Goal: Task Accomplishment & Management: Manage account settings

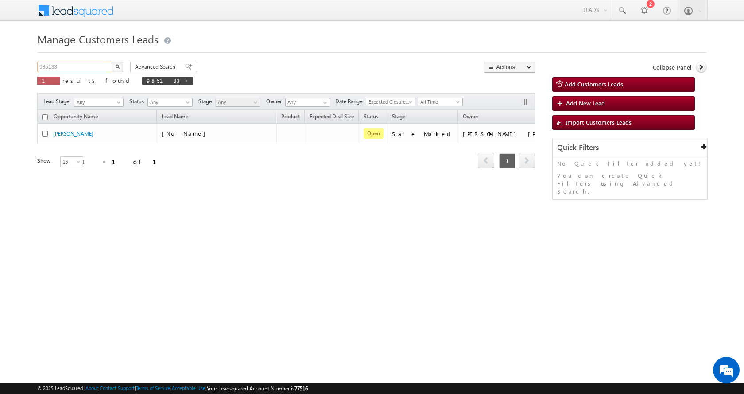
click at [70, 70] on input "985133" at bounding box center [75, 67] width 76 height 11
paste input "6922"
type input "986922"
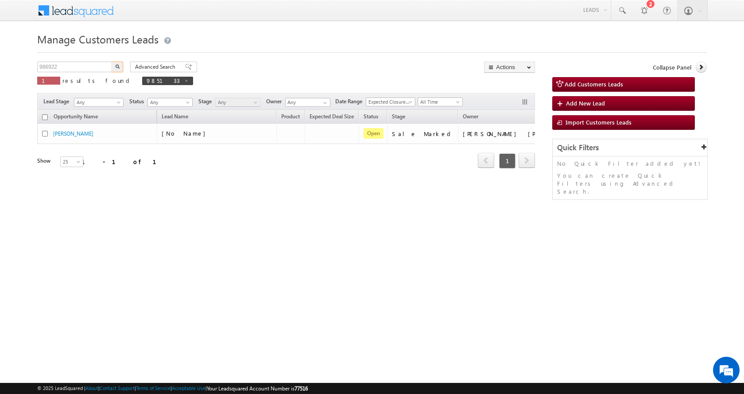
click at [118, 63] on button "button" at bounding box center [118, 67] width 12 height 11
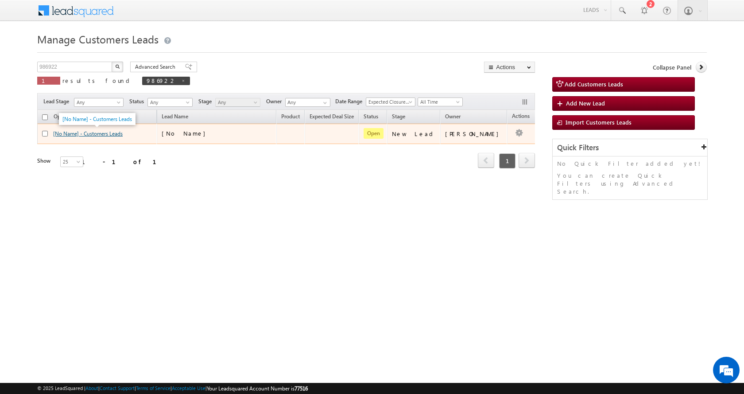
click at [94, 134] on link "[No Name] - Customers Leads" at bounding box center [88, 133] width 70 height 7
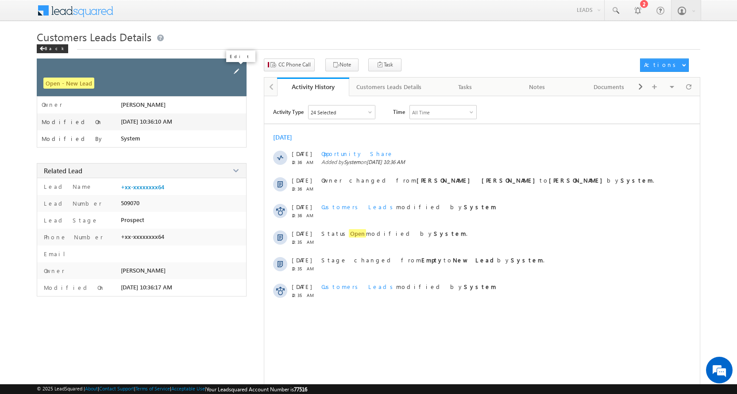
click at [237, 72] on span at bounding box center [237, 71] width 10 height 10
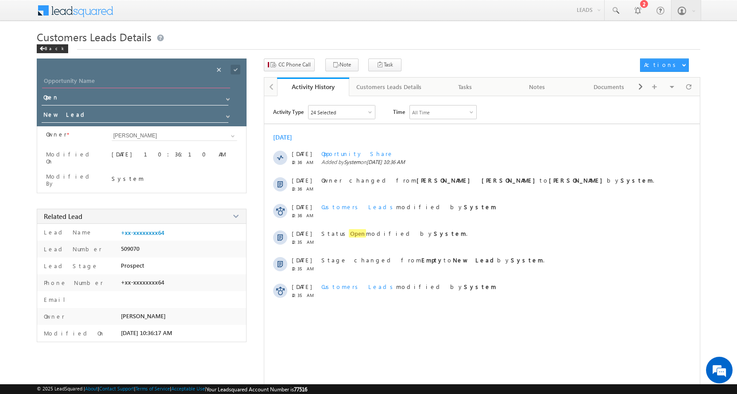
click at [76, 77] on input "Opportunity Name" at bounding box center [136, 82] width 188 height 12
paste input "Asha Singh"
type input "Asha Singh"
click at [230, 114] on span at bounding box center [227, 116] width 7 height 7
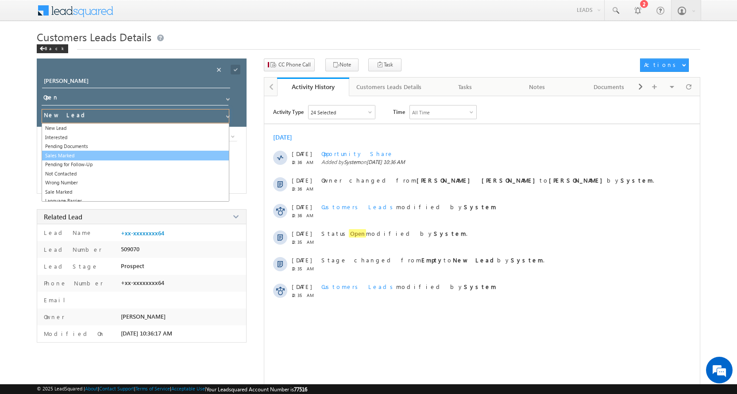
click at [73, 154] on link "Sales Marked" at bounding box center [136, 156] width 188 height 10
type input "Sales Marked"
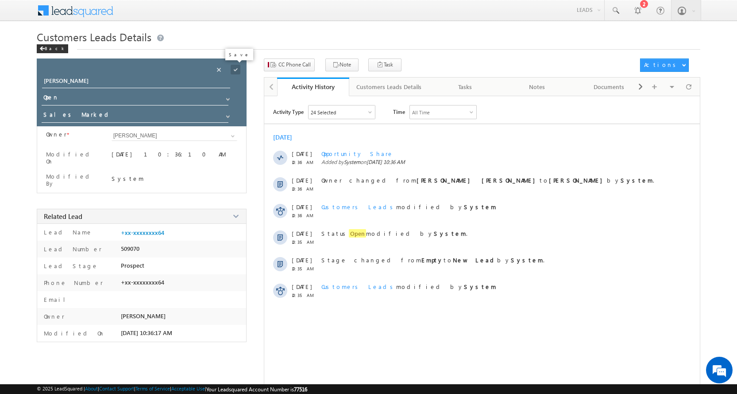
click at [234, 73] on span at bounding box center [236, 70] width 10 height 10
click at [295, 67] on span "CC Phone Call" at bounding box center [294, 65] width 32 height 8
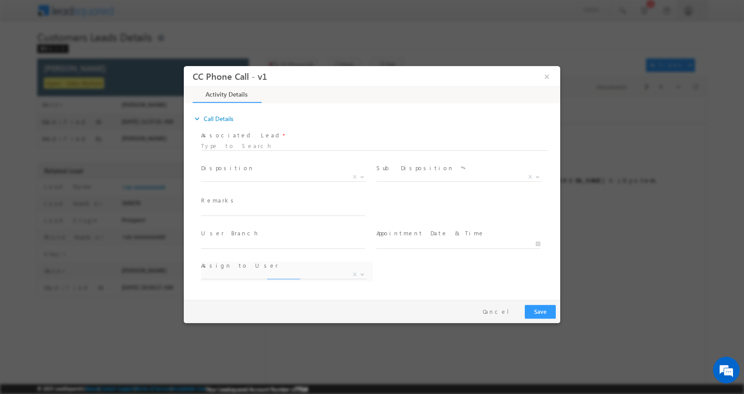
select select "amit.kumar7@sgrlimited.in"
click at [209, 211] on input "text" at bounding box center [283, 210] width 164 height 9
type input "Asha Singh-9794112078-TOP UP-2 L-VARANASI TO 231304"
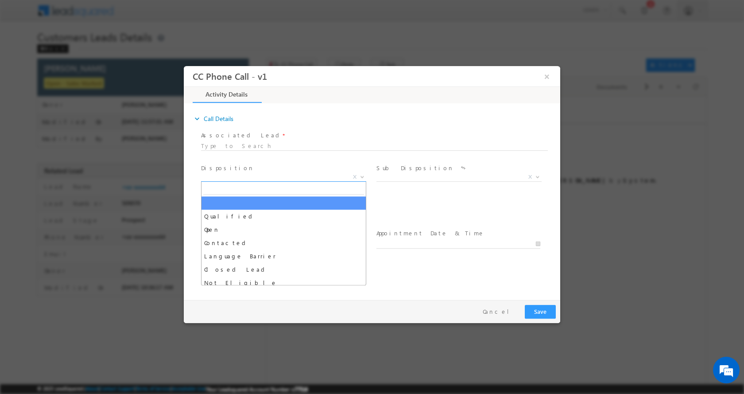
click at [362, 176] on b at bounding box center [361, 175] width 5 height 3
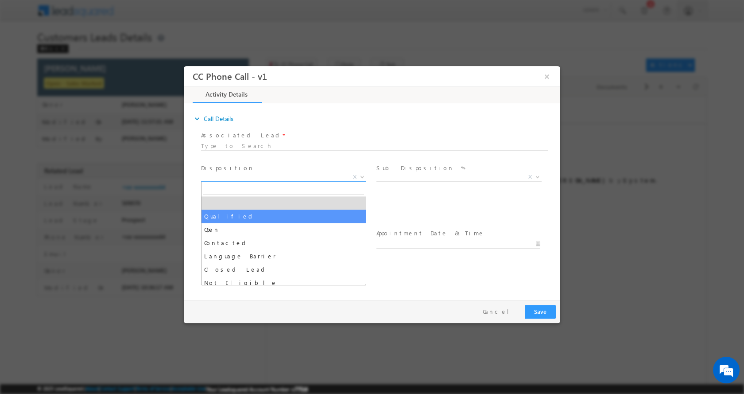
select select "Qualified"
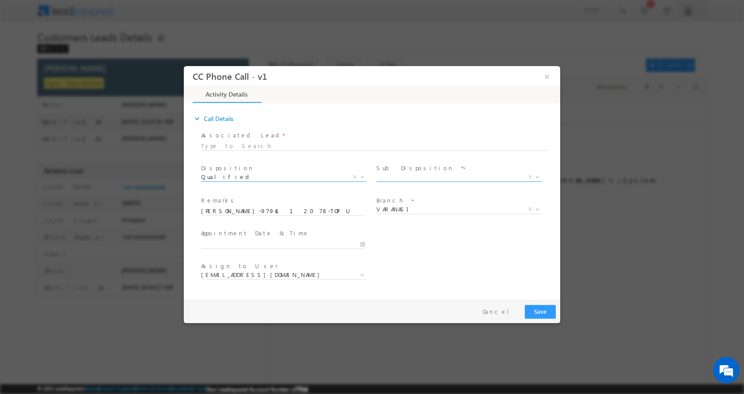
click at [537, 176] on b at bounding box center [537, 175] width 5 height 3
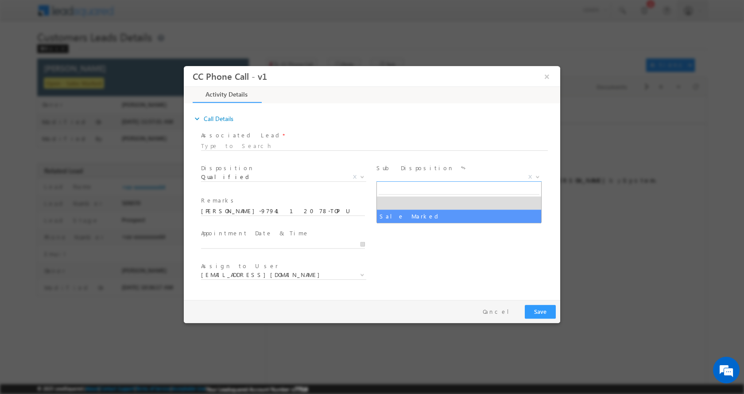
select select "Sale Marked"
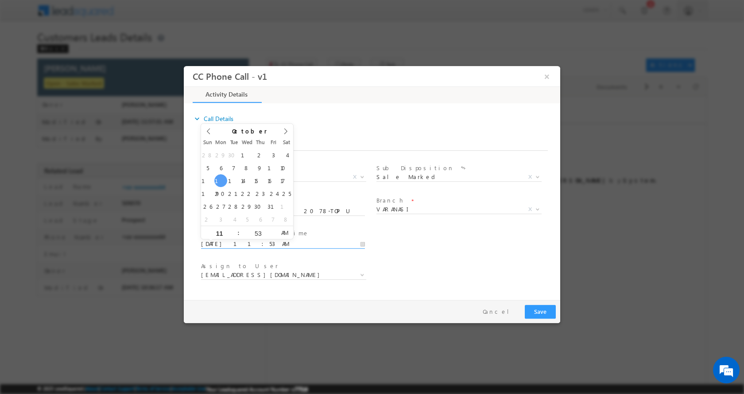
click at [361, 244] on input "10/13/2025 11:53 AM" at bounding box center [283, 243] width 164 height 9
type input "10/14/2025 12:53 PM"
type input "12"
click at [235, 229] on span at bounding box center [235, 228] width 6 height 7
click at [537, 309] on button "Save" at bounding box center [540, 311] width 31 height 14
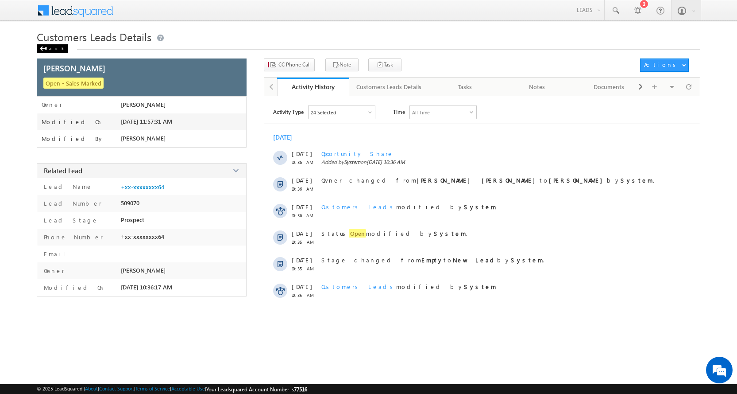
click at [46, 50] on div "Back" at bounding box center [52, 48] width 31 height 9
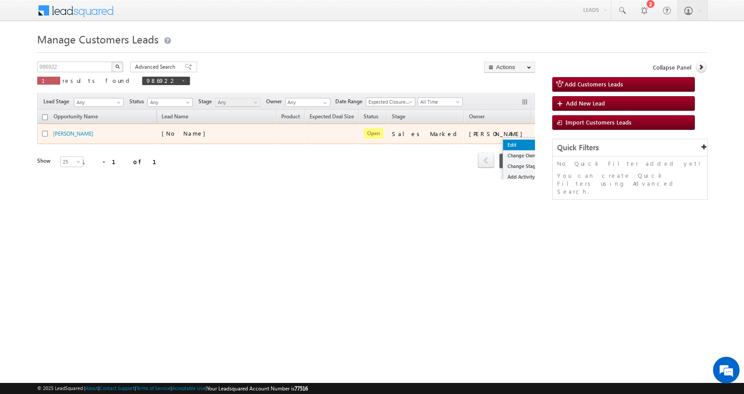
click at [503, 144] on link "Edit" at bounding box center [525, 144] width 44 height 11
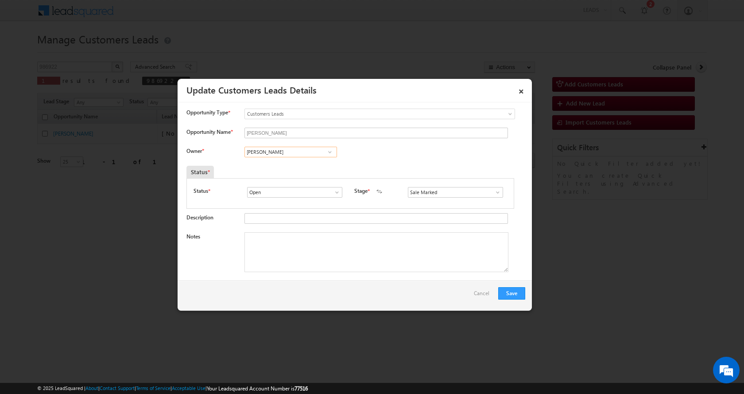
click at [258, 151] on input "Amit Kumar" at bounding box center [290, 152] width 93 height 11
paste input "Jaiswal"
click at [289, 167] on span "amit.jaiswal1@sgrlimited.in" at bounding box center [288, 169] width 80 height 7
type input "Amit Kumar Jaiswal"
click at [311, 253] on textarea "Notes" at bounding box center [376, 252] width 264 height 40
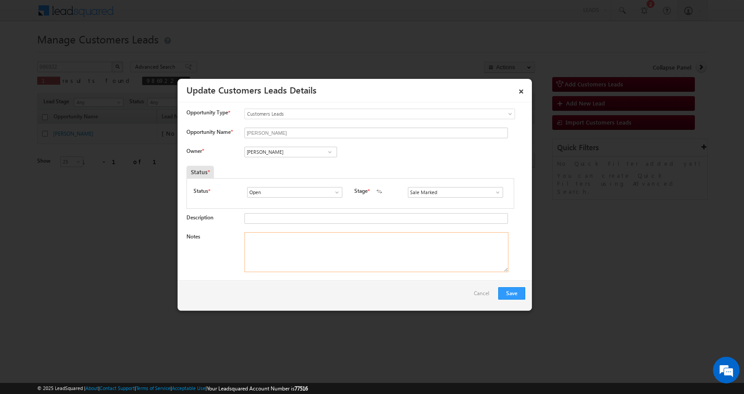
paste textarea "Asha Singh-9794112078-TOP UP-2 L-VARANASI TO 231304"
type textarea "Asha Singh-9794112078-TOP UP-2 L-VARANASI TO 231304"
click at [503, 290] on button "Save" at bounding box center [511, 293] width 27 height 12
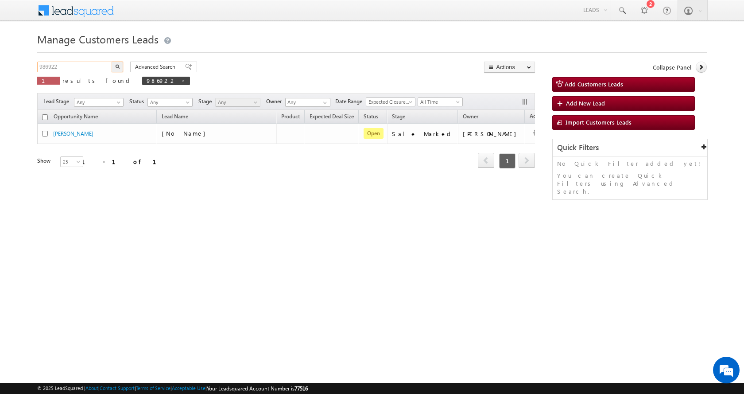
click at [45, 65] on input "986922" at bounding box center [75, 67] width 76 height 11
paste input "48"
type input "986948"
click at [112, 62] on button "button" at bounding box center [118, 67] width 12 height 11
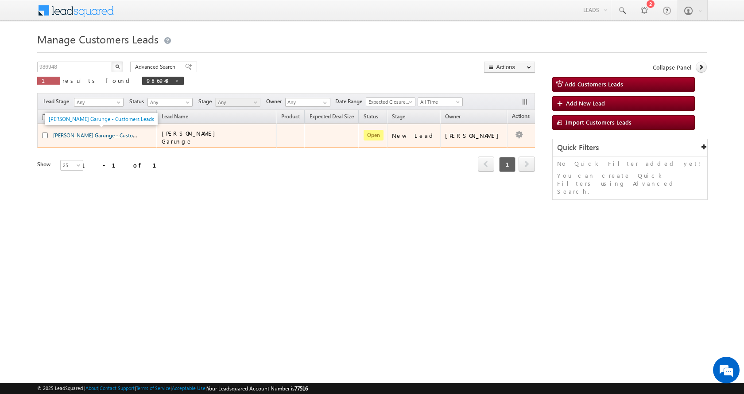
click at [107, 134] on link "[PERSON_NAME] Garunge - Customers Leads" at bounding box center [105, 135] width 105 height 8
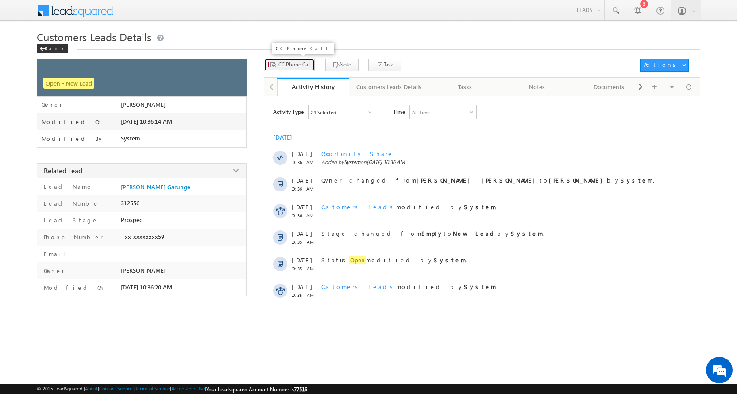
click at [288, 65] on span "CC Phone Call" at bounding box center [294, 65] width 32 height 8
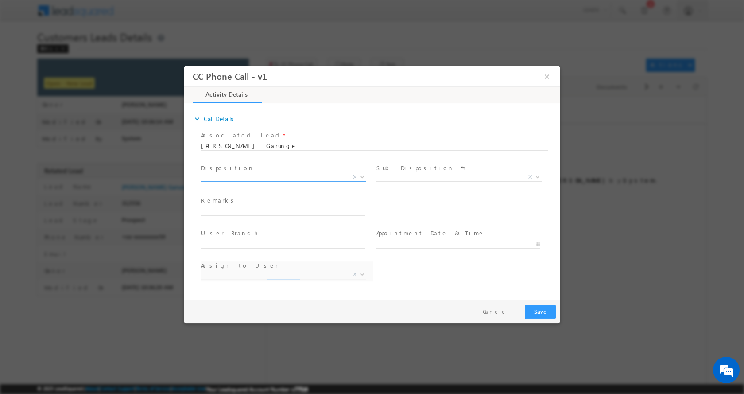
click at [359, 174] on span at bounding box center [361, 176] width 9 height 12
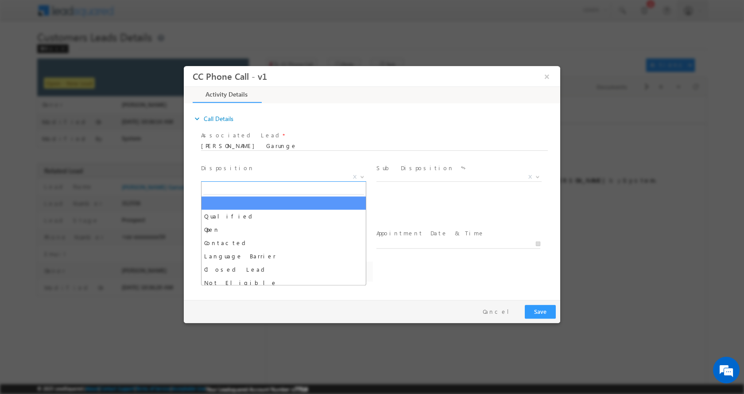
select select "[PERSON_NAME][EMAIL_ADDRESS][PERSON_NAME][DOMAIN_NAME]"
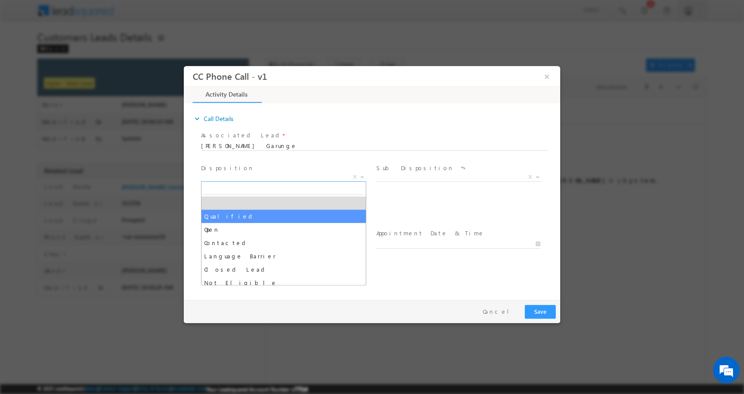
select select "Qualified"
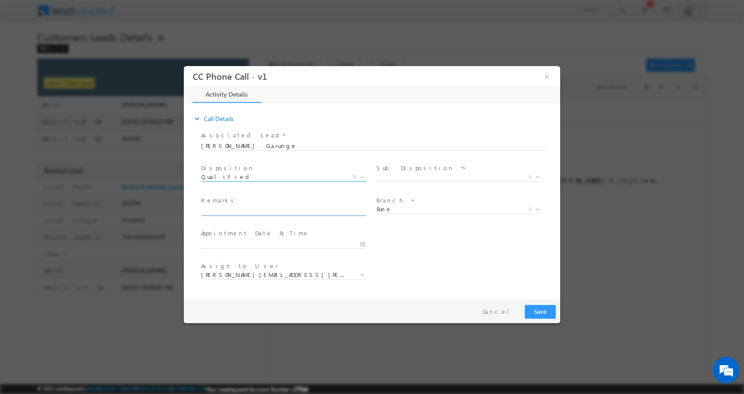
click at [253, 213] on input "text" at bounding box center [283, 210] width 164 height 9
paste input "Preeti Manoj Garunge-8421911768-TOP UP-5 L-PUNE TO 411006"
type input "Preeti Manoj Garunge-8421911768-TOP UP-5 L-PUNE TO 411006"
click at [537, 176] on b at bounding box center [537, 175] width 5 height 3
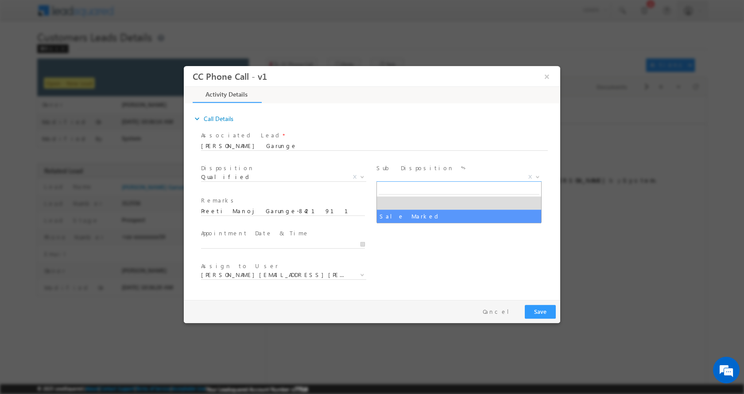
select select "Sale Marked"
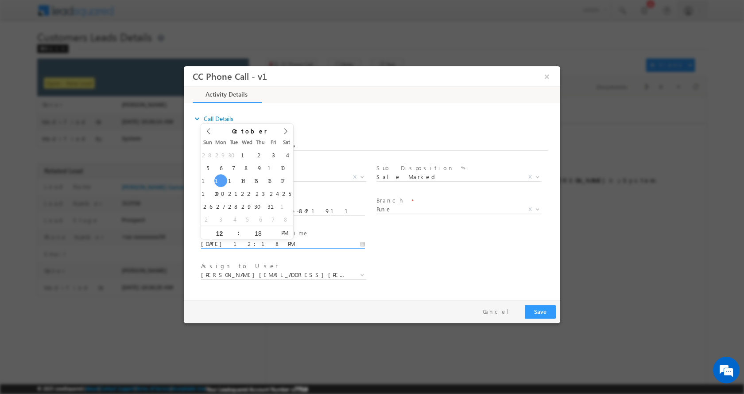
click at [363, 244] on input "10/13/2025 12:18 PM" at bounding box center [283, 243] width 164 height 9
type input "10/13/2025 1:18 PM"
type input "01"
click at [233, 228] on span at bounding box center [235, 228] width 6 height 7
type input "10/13/2025 2:18 PM"
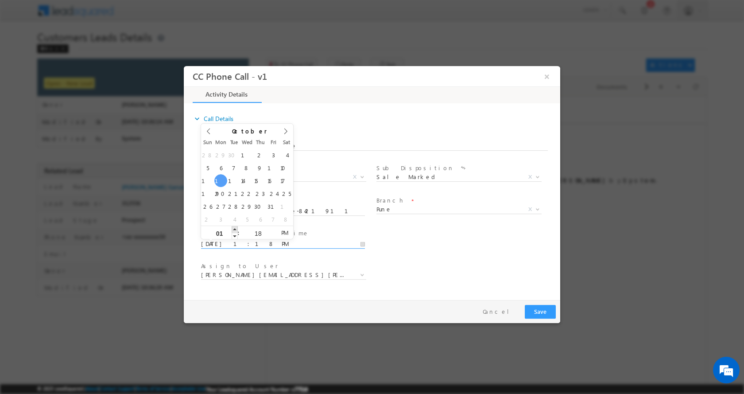
type input "02"
click at [233, 228] on span at bounding box center [235, 228] width 6 height 7
type input "10/13/2025 3:18 PM"
type input "03"
click at [233, 228] on span at bounding box center [235, 228] width 6 height 7
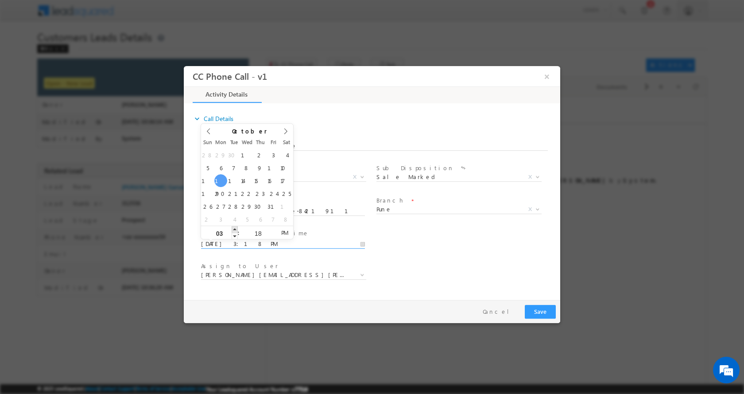
type input "10/13/2025 4:18 PM"
type input "04"
click at [233, 228] on span at bounding box center [235, 228] width 6 height 7
type input "10/13/2025 5:18 PM"
type input "05"
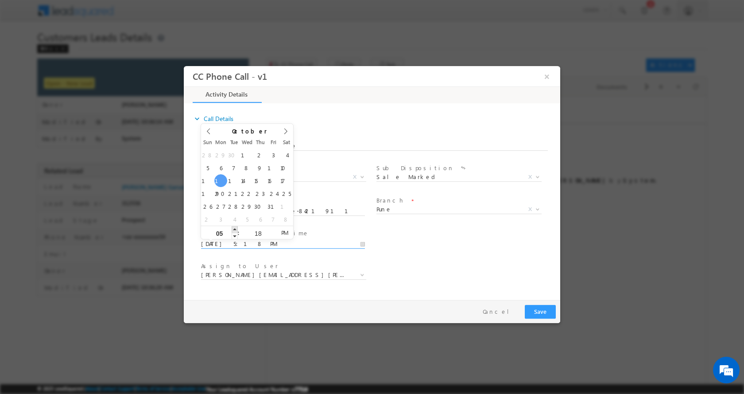
click at [233, 228] on span at bounding box center [235, 228] width 6 height 7
click at [537, 313] on button "Save" at bounding box center [540, 311] width 31 height 14
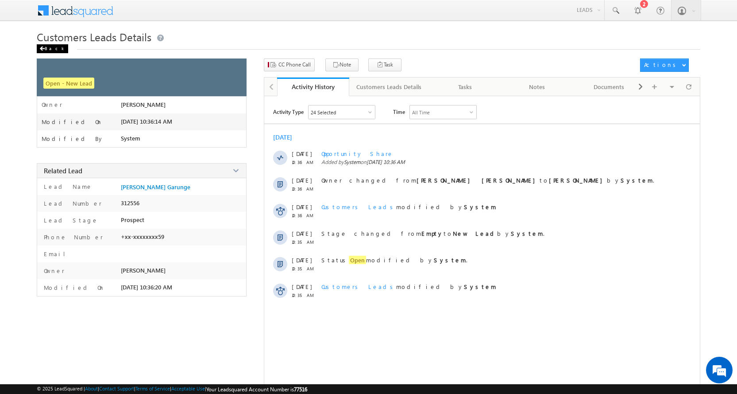
click at [39, 50] on div "Back" at bounding box center [52, 48] width 31 height 9
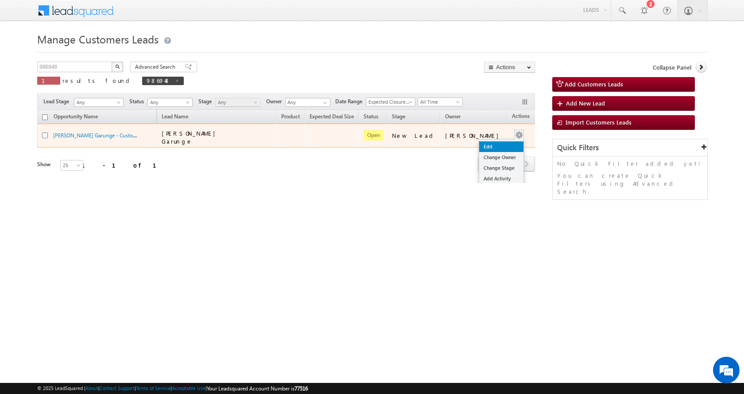
click at [495, 143] on link "Edit" at bounding box center [501, 146] width 44 height 11
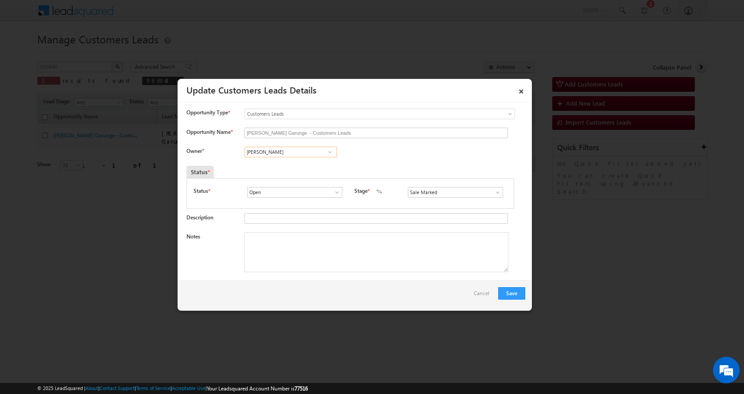
click at [276, 153] on input "[PERSON_NAME]" at bounding box center [290, 152] width 93 height 11
paste input "[PERSON_NAME]"
click at [289, 179] on link "Sakshi Shrikant Desai sakshi.desai@sgrlimited.in" at bounding box center [290, 181] width 93 height 17
type input "[PERSON_NAME] [PERSON_NAME]"
click at [290, 253] on textarea "Notes" at bounding box center [376, 252] width 264 height 40
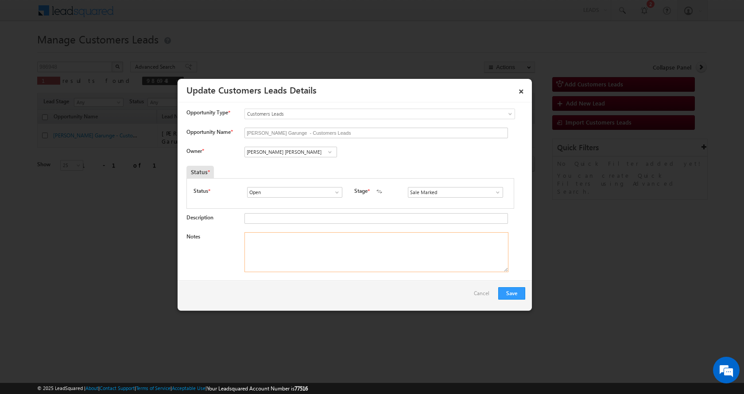
paste textarea "Preeti Manoj Garunge-8421911768-TOP UP-5 L-PUNE TO 411006"
type textarea "Preeti Manoj Garunge-8421911768-TOP UP-5 L-PUNE TO 411006"
click at [504, 291] on button "Save" at bounding box center [511, 293] width 27 height 12
